Goal: Find specific page/section: Find specific page/section

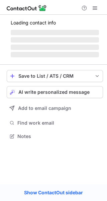
scroll to position [130, 107]
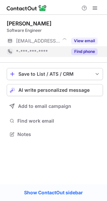
scroll to position [130, 107]
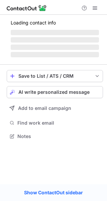
scroll to position [132, 107]
